Goal: Information Seeking & Learning: Learn about a topic

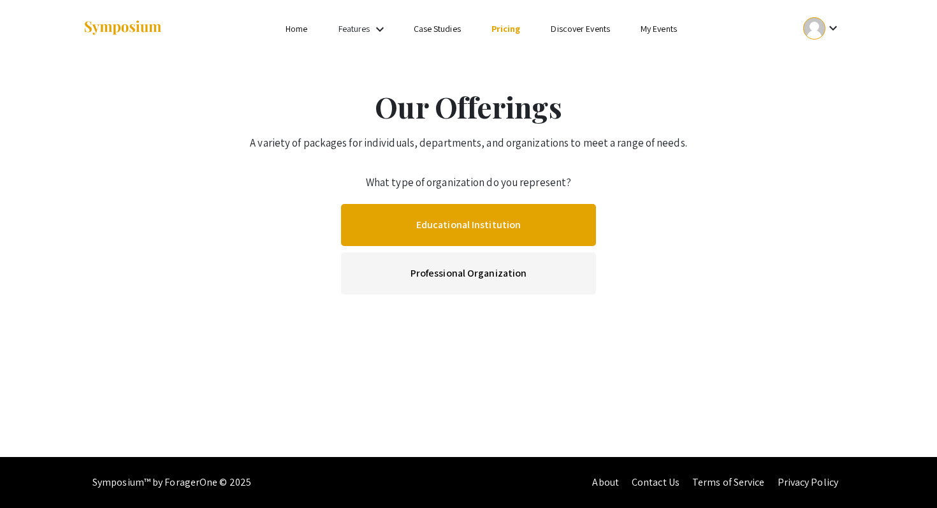
click at [479, 227] on link "Educational Institution" at bounding box center [468, 225] width 255 height 42
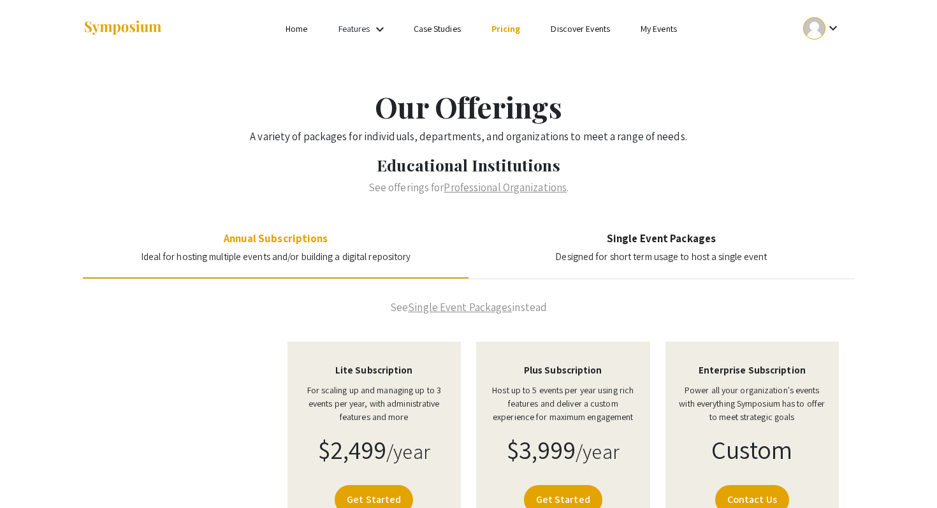
click at [142, 29] on img at bounding box center [123, 28] width 80 height 17
